Goal: Consume media (video, audio)

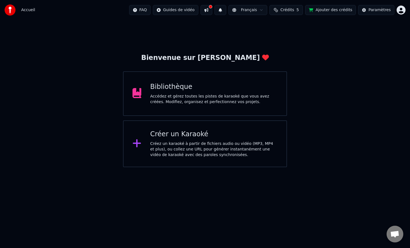
click at [217, 88] on div "Bibliothèque" at bounding box center [214, 87] width 128 height 9
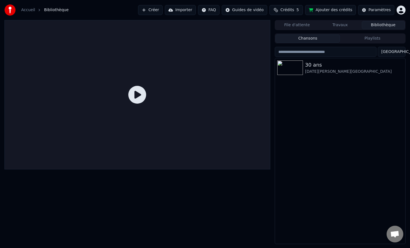
click at [150, 91] on div at bounding box center [137, 95] width 266 height 150
click at [138, 94] on icon at bounding box center [137, 95] width 18 height 18
click at [297, 76] on div "30 ans [DATE][PERSON_NAME][GEOGRAPHIC_DATA]" at bounding box center [340, 67] width 130 height 19
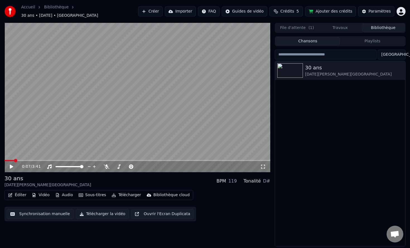
click at [56, 212] on button "Synchronisation manuelle" at bounding box center [40, 214] width 67 height 10
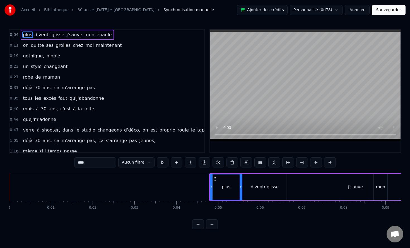
click at [214, 132] on video at bounding box center [305, 86] width 191 height 112
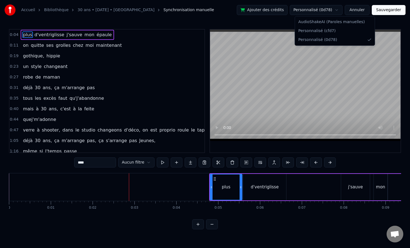
click at [331, 7] on html "Accueil Bibliothèque 30 ans • [DATE] • ViVien Synchronisation manuelle Ajouter …" at bounding box center [205, 119] width 410 height 239
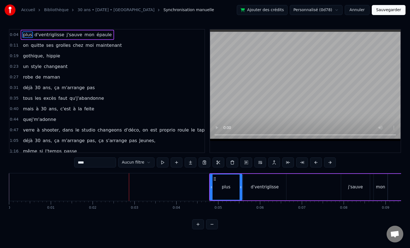
click at [307, 16] on div "Accueil Bibliothèque 30 ans • [DATE] • ViVien Synchronisation manuelle Ajouter …" at bounding box center [205, 10] width 410 height 20
click at [308, 10] on html "Accueil Bibliothèque 30 ans • [DATE] • ViVien Synchronisation manuelle Ajouter …" at bounding box center [205, 119] width 410 height 239
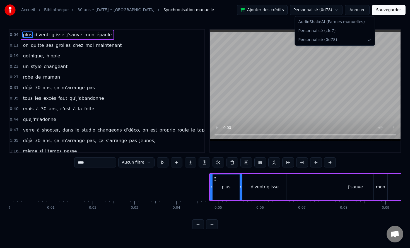
click at [314, 9] on html "Accueil Bibliothèque 30 ans • [DATE] • ViVien Synchronisation manuelle Ajouter …" at bounding box center [205, 119] width 410 height 239
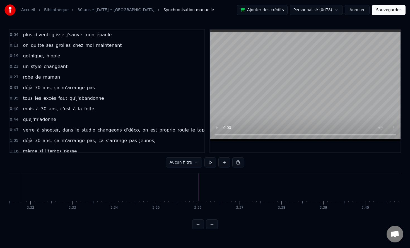
scroll to position [0, 8862]
click at [358, 12] on button "Annuler" at bounding box center [357, 10] width 25 height 10
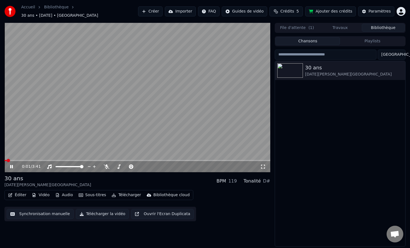
click at [58, 212] on button "Synchronisation manuelle" at bounding box center [40, 214] width 67 height 10
